Goal: Book appointment/travel/reservation

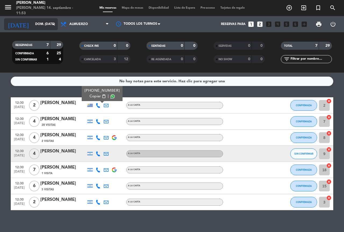
click at [56, 26] on icon "arrow_drop_down" at bounding box center [53, 24] width 6 height 6
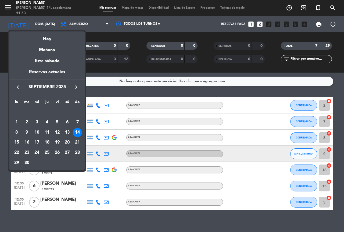
click at [54, 26] on div at bounding box center [172, 116] width 344 height 232
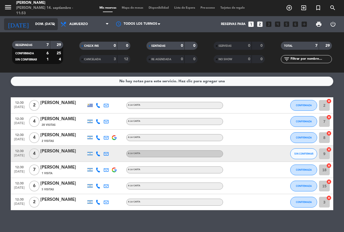
click at [51, 20] on input "dom. [DATE]" at bounding box center [53, 24] width 43 height 9
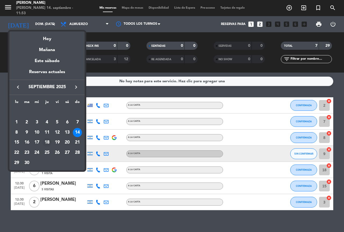
click at [46, 143] on div "18" at bounding box center [46, 142] width 9 height 9
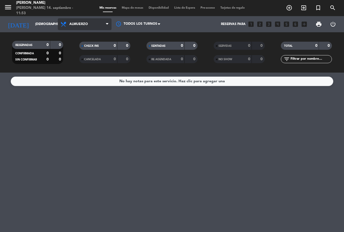
click at [84, 24] on span "Almuerzo" at bounding box center [78, 24] width 19 height 4
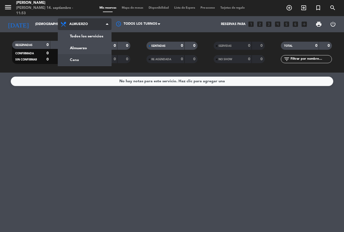
click at [76, 59] on div "menu [PERSON_NAME] 14. septiembre - 11:53 Mis reservas Mapa de mesas Disponibil…" at bounding box center [172, 36] width 344 height 72
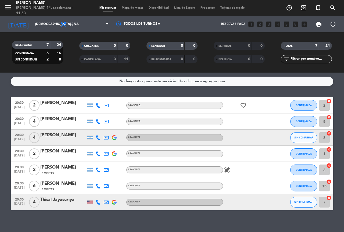
scroll to position [5, 0]
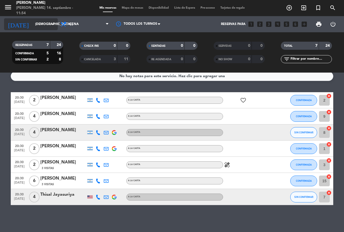
click at [44, 24] on input "[DEMOGRAPHIC_DATA] [DATE]" at bounding box center [53, 24] width 43 height 9
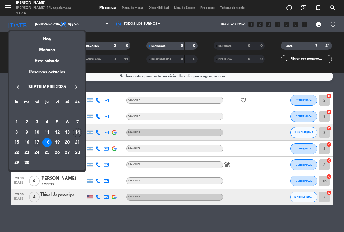
click at [39, 141] on div "17" at bounding box center [36, 142] width 9 height 9
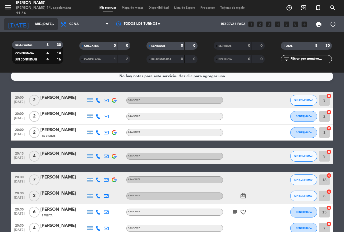
click at [34, 23] on input "mié. [DATE]" at bounding box center [53, 24] width 43 height 9
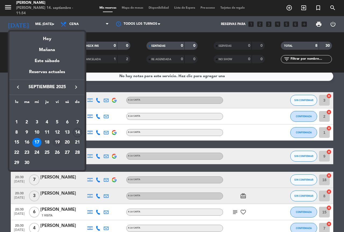
click at [55, 138] on div "19" at bounding box center [57, 142] width 9 height 9
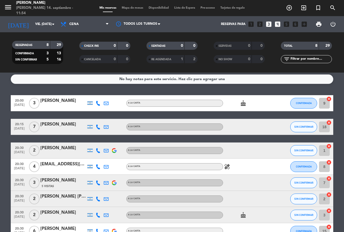
scroll to position [0, 0]
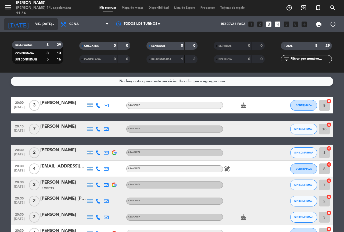
click at [35, 21] on input "vie. [DATE]" at bounding box center [53, 24] width 43 height 9
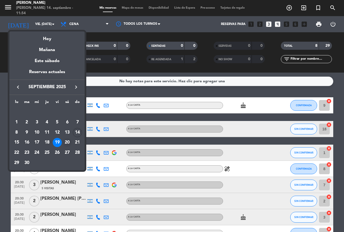
click at [66, 139] on div "20" at bounding box center [67, 142] width 9 height 9
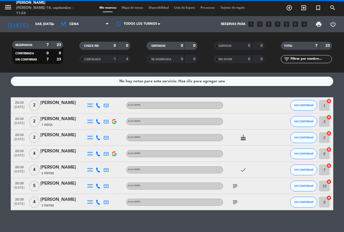
scroll to position [5, 0]
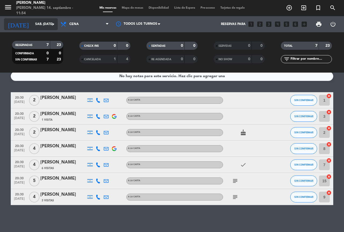
click at [39, 26] on input "sáb. [DATE]" at bounding box center [53, 24] width 43 height 9
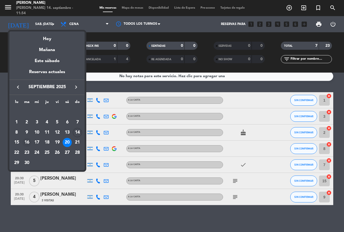
click at [27, 142] on div "16" at bounding box center [26, 142] width 9 height 9
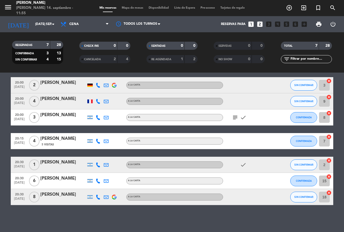
scroll to position [0, 0]
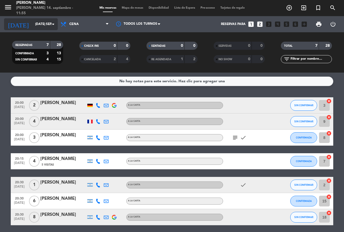
click at [40, 22] on input "[DATE] sep." at bounding box center [53, 24] width 43 height 9
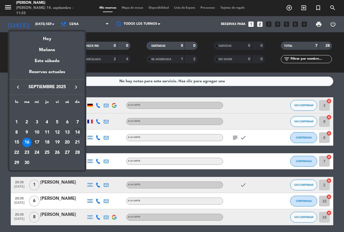
click at [38, 143] on div "17" at bounding box center [36, 142] width 9 height 9
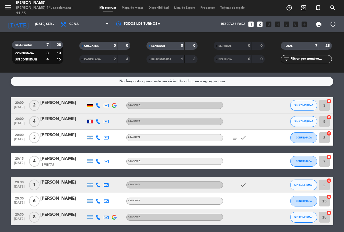
type input "mié. [DATE]"
